Goal: Book appointment/travel/reservation

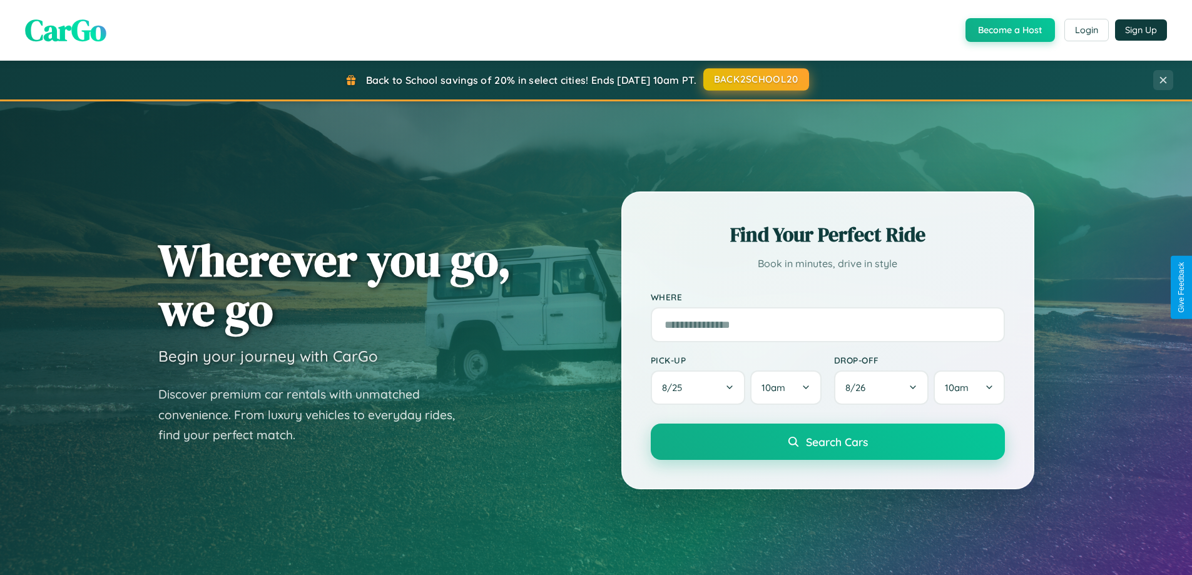
click at [756, 79] on button "BACK2SCHOOL20" at bounding box center [757, 79] width 106 height 23
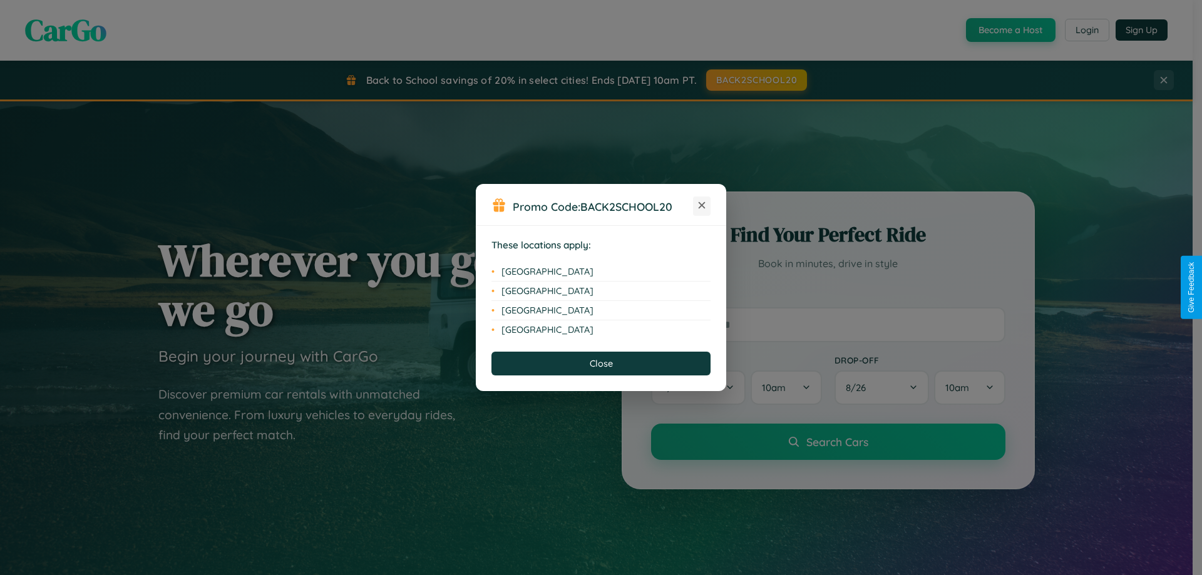
click at [702, 206] on icon at bounding box center [702, 205] width 7 height 7
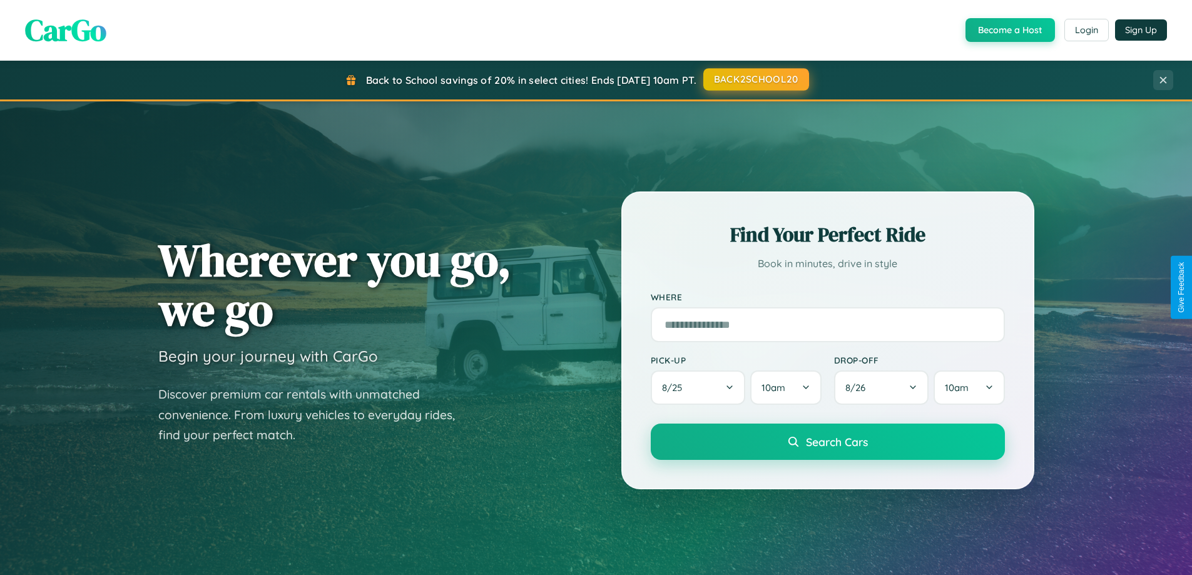
click at [756, 79] on button "BACK2SCHOOL20" at bounding box center [757, 79] width 106 height 23
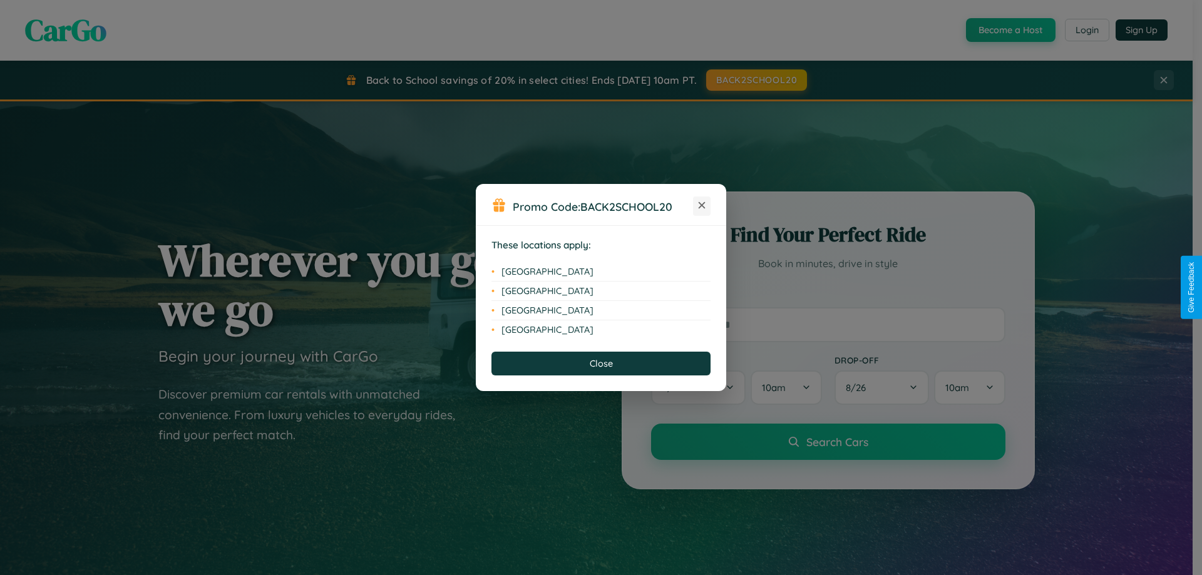
click at [702, 206] on icon at bounding box center [702, 205] width 7 height 7
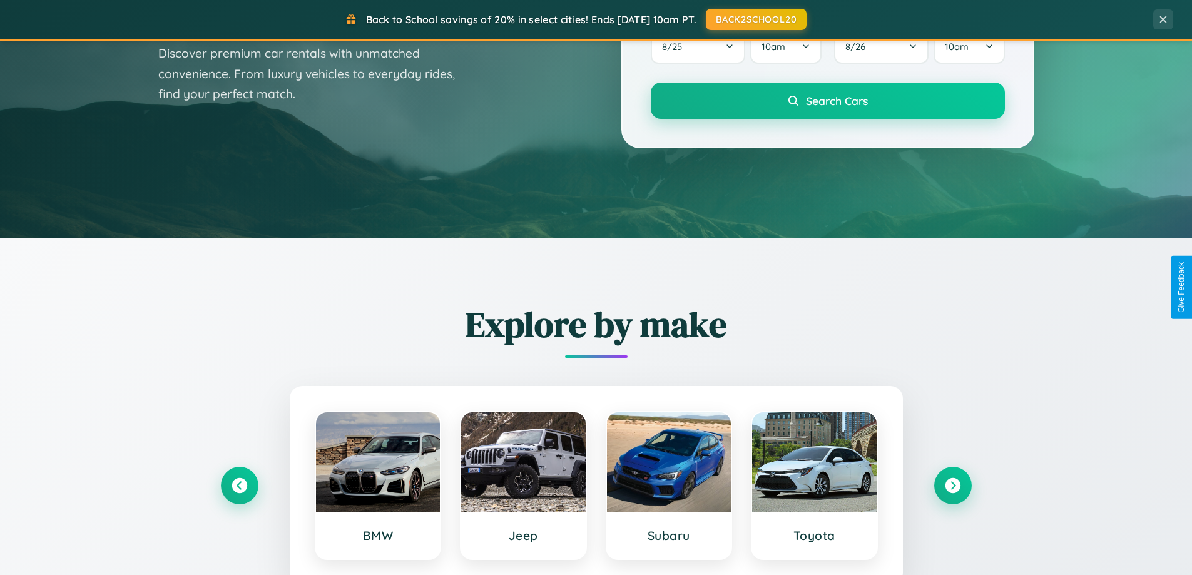
scroll to position [2011, 0]
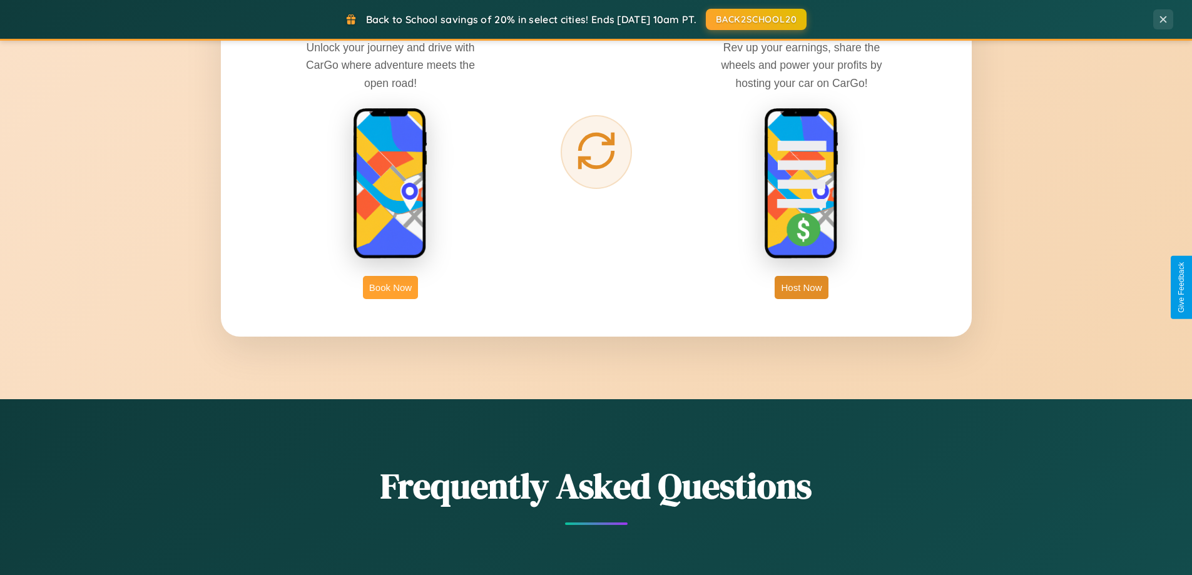
click at [391, 287] on button "Book Now" at bounding box center [390, 287] width 55 height 23
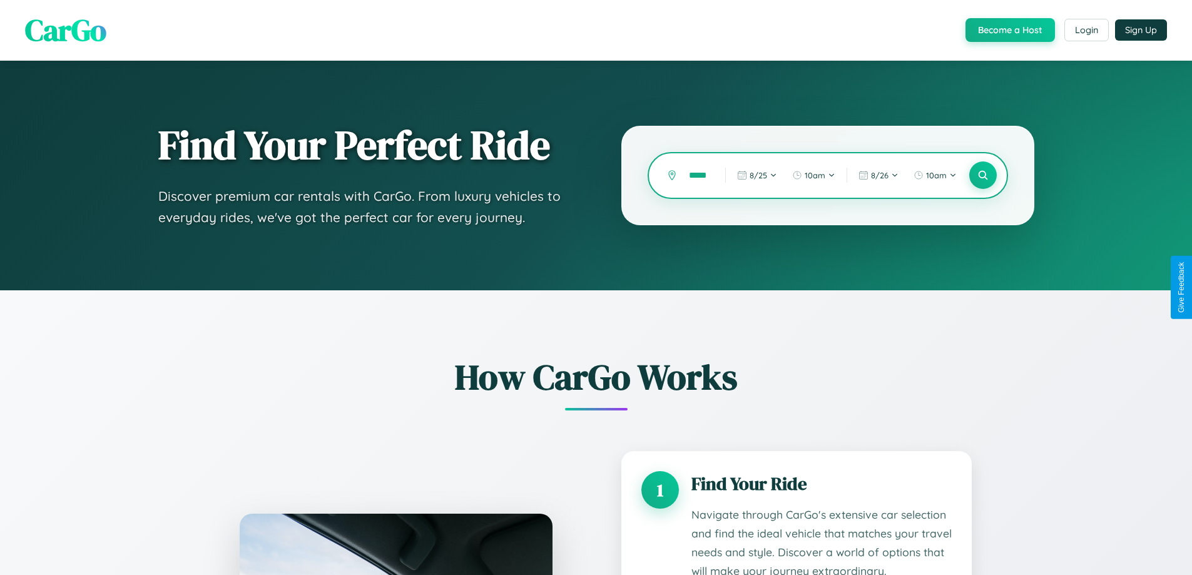
type input "******"
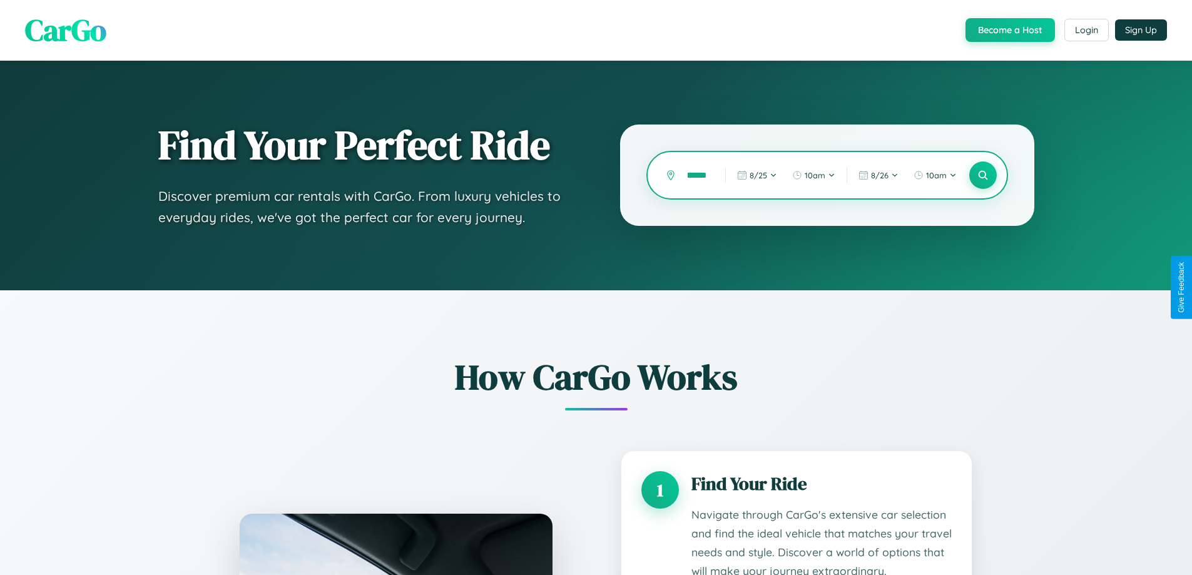
scroll to position [0, 10]
